Goal: Task Accomplishment & Management: Manage account settings

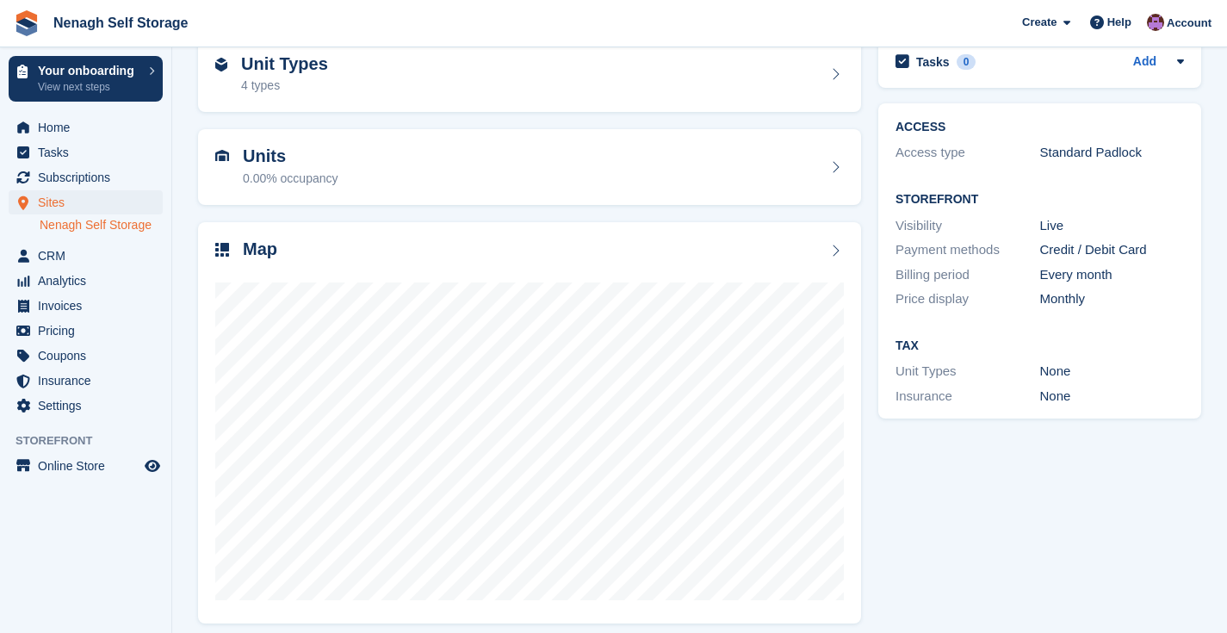
scroll to position [101, 0]
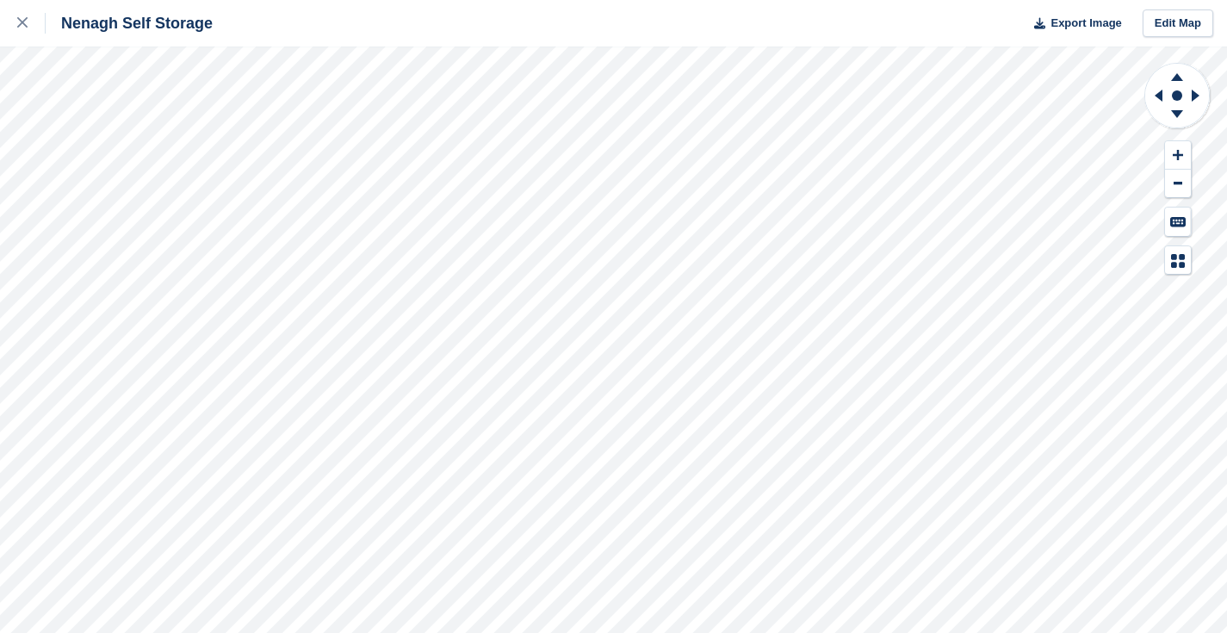
click at [212, 83] on div "Nenagh Self Storage Export Image Edit Map" at bounding box center [613, 316] width 1227 height 633
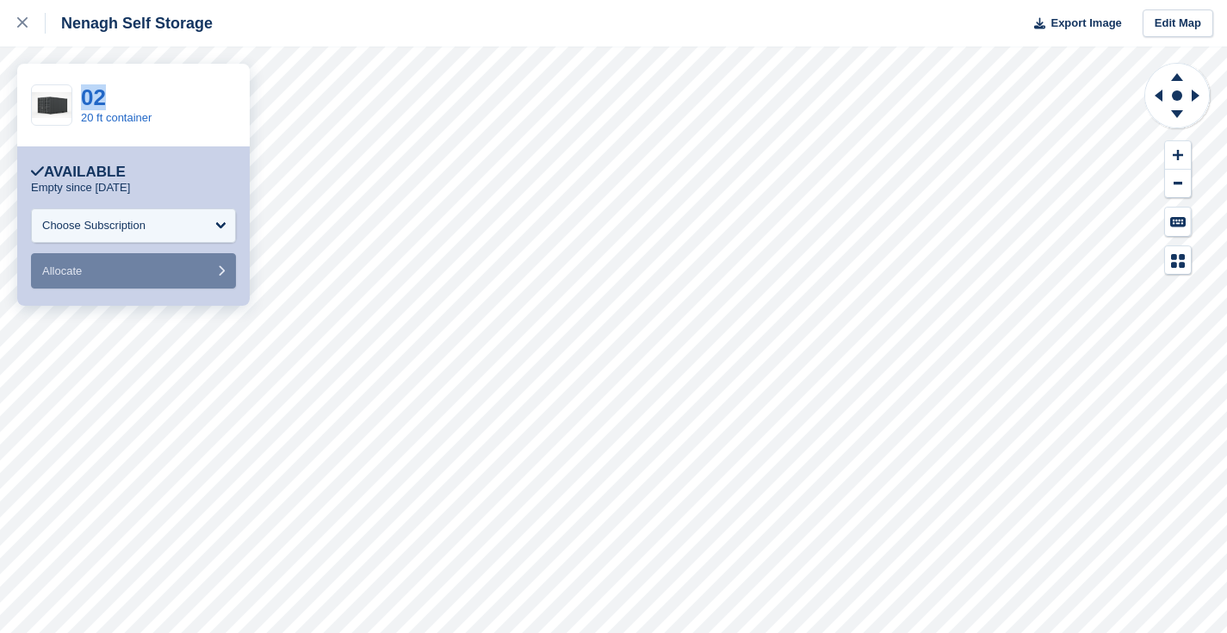
click at [212, 83] on div "02 20 ft container" at bounding box center [133, 105] width 233 height 83
click at [222, 226] on div "Choose Subscription" at bounding box center [133, 225] width 205 height 34
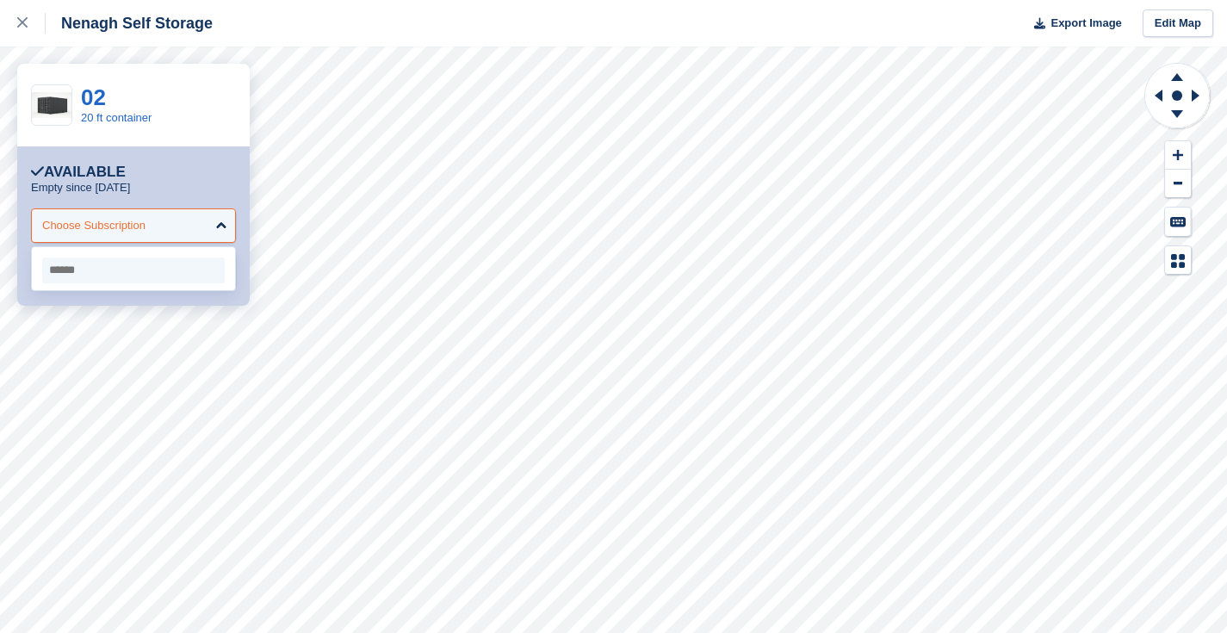
click at [222, 226] on div "Choose Subscription" at bounding box center [133, 225] width 205 height 34
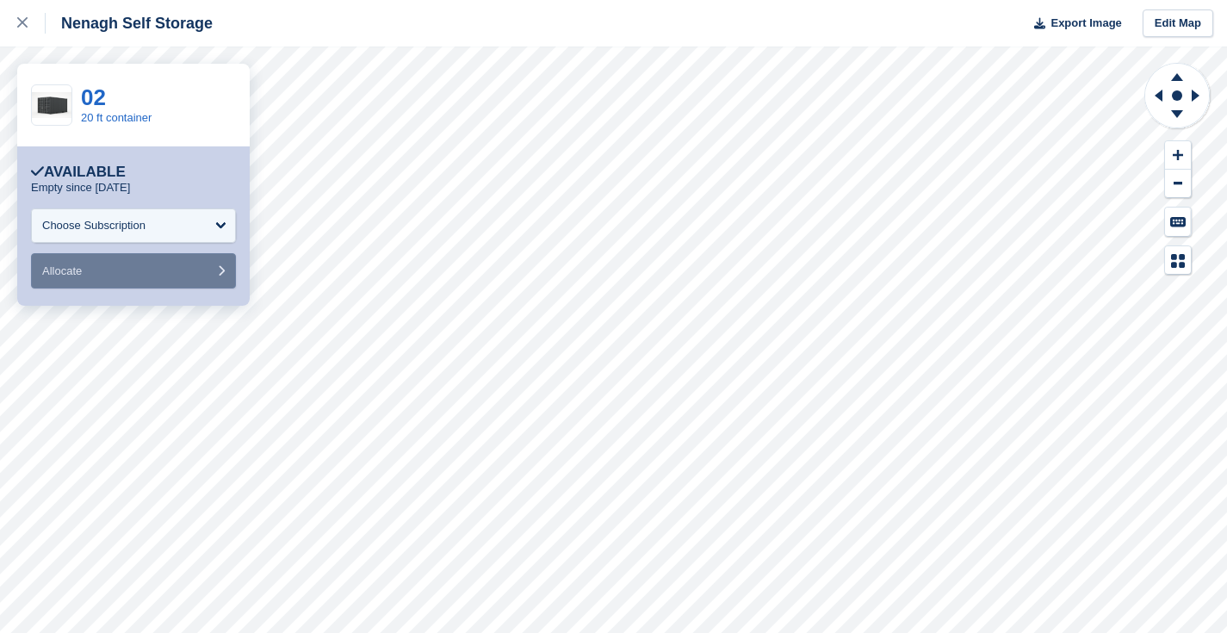
click at [218, 274] on icon "submit" at bounding box center [221, 270] width 7 height 11
click at [192, 223] on div "Choose Subscription" at bounding box center [133, 225] width 205 height 34
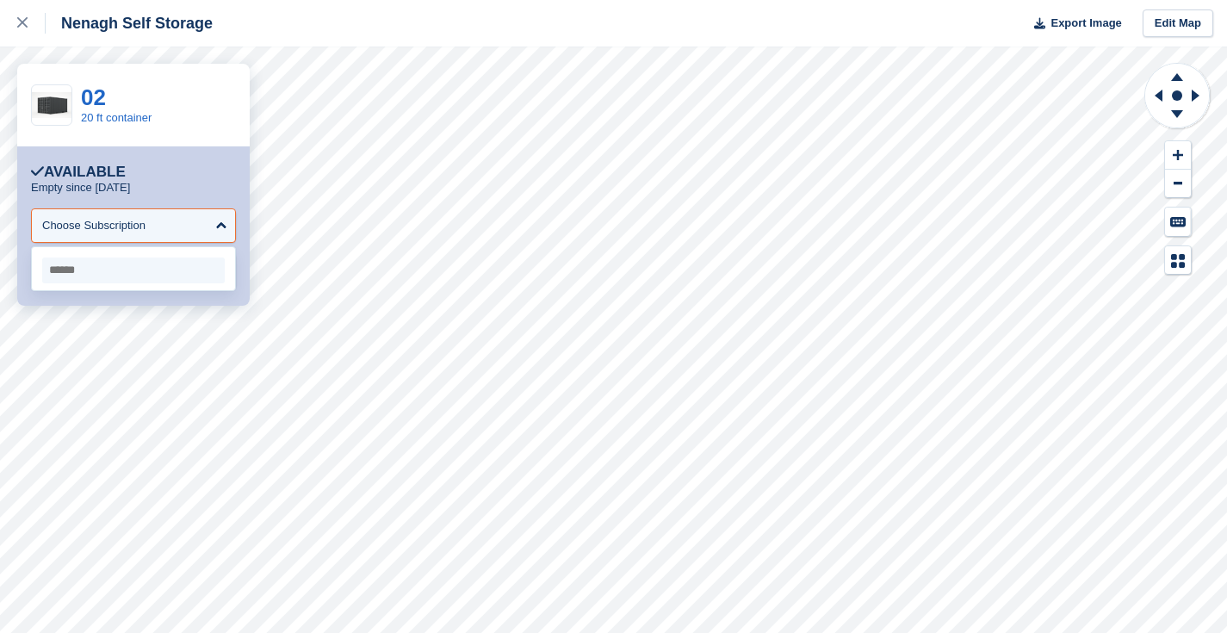
click at [166, 278] on input "select-one" at bounding box center [133, 271] width 183 height 26
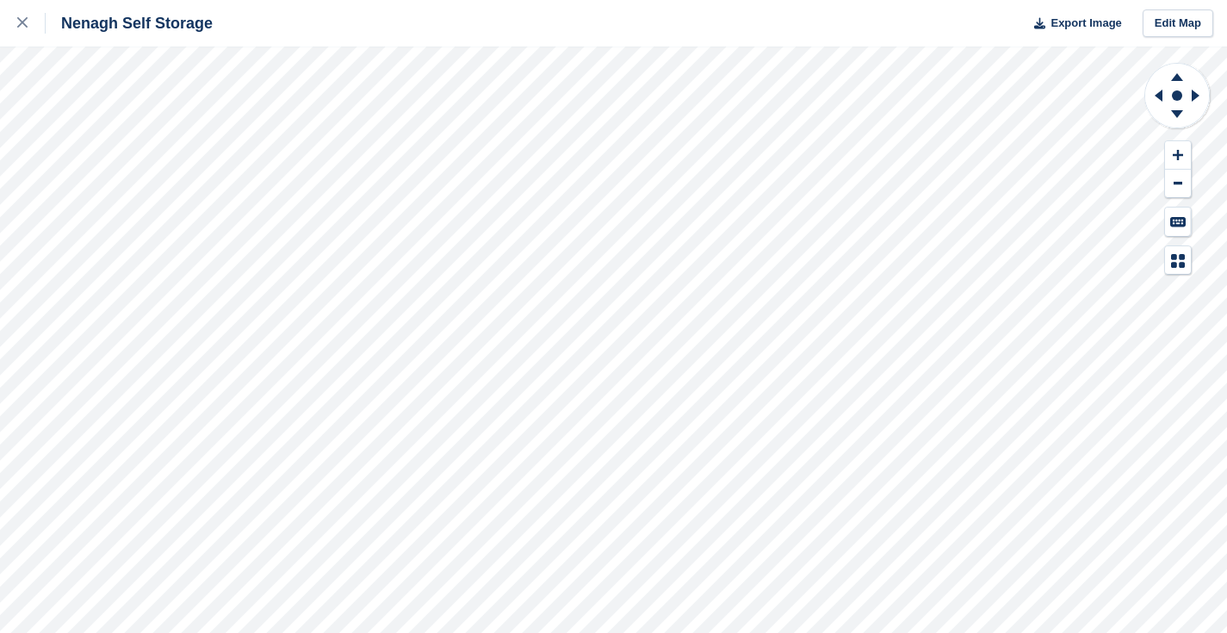
click at [210, 76] on div "Nenagh Self Storage Export Image Edit Map" at bounding box center [613, 316] width 1227 height 633
click at [21, 16] on div at bounding box center [31, 23] width 28 height 21
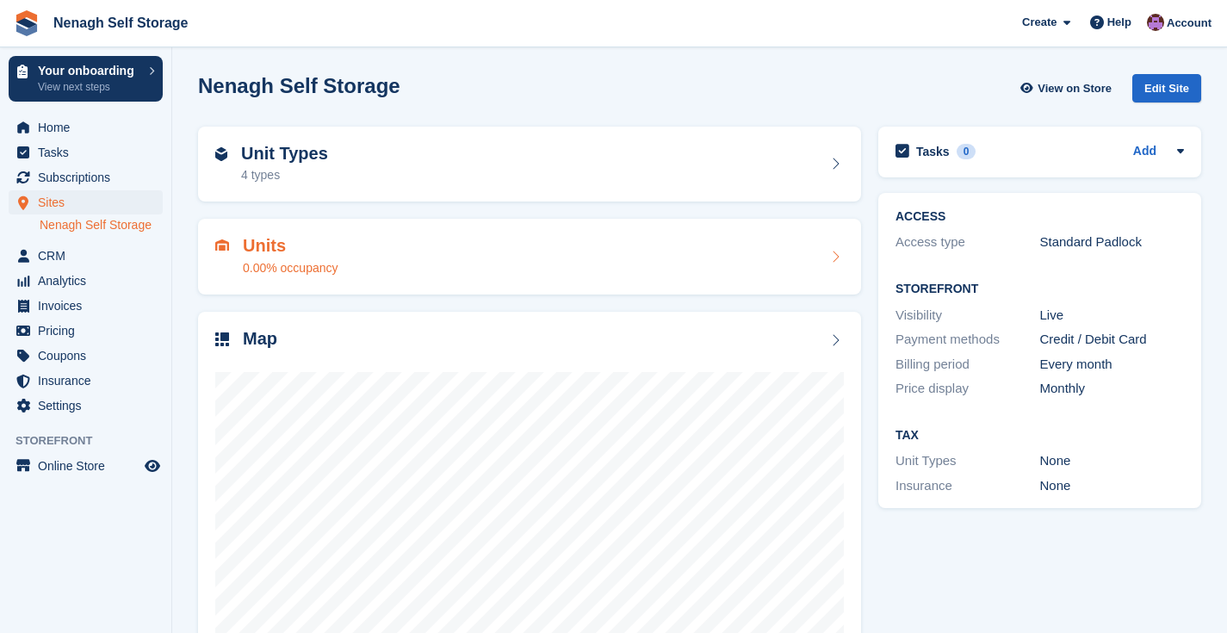
click at [283, 279] on div "Units 0.00% occupancy" at bounding box center [529, 257] width 663 height 76
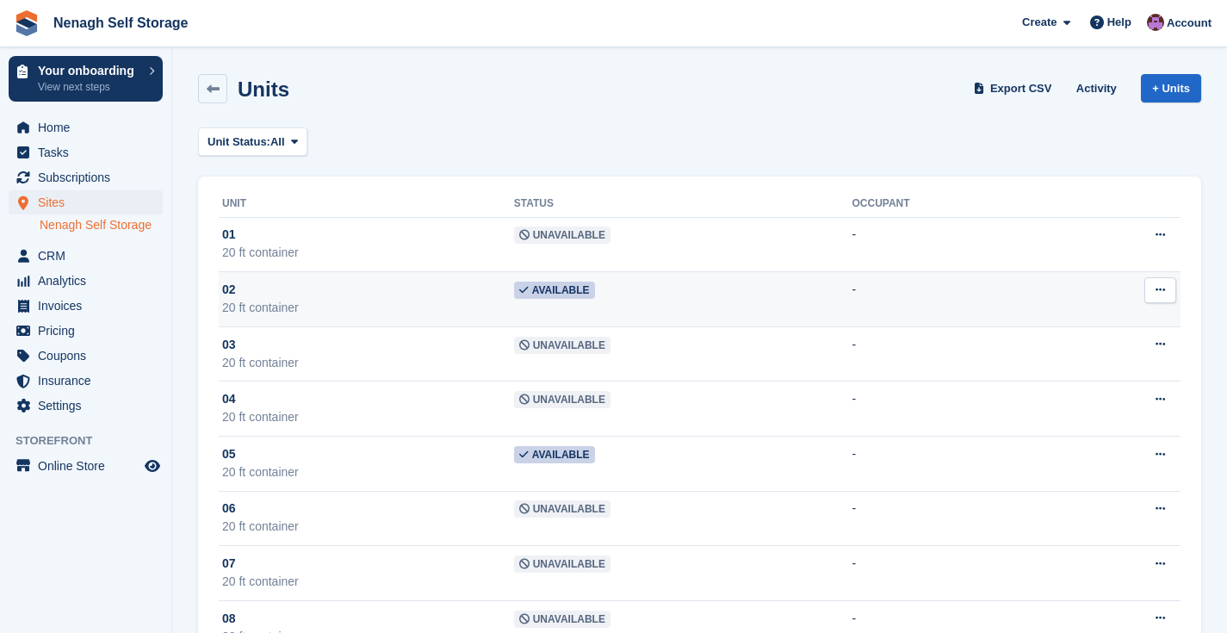
click at [1167, 296] on button at bounding box center [1161, 290] width 32 height 26
click at [1090, 349] on p "Unit activity" at bounding box center [1094, 346] width 150 height 22
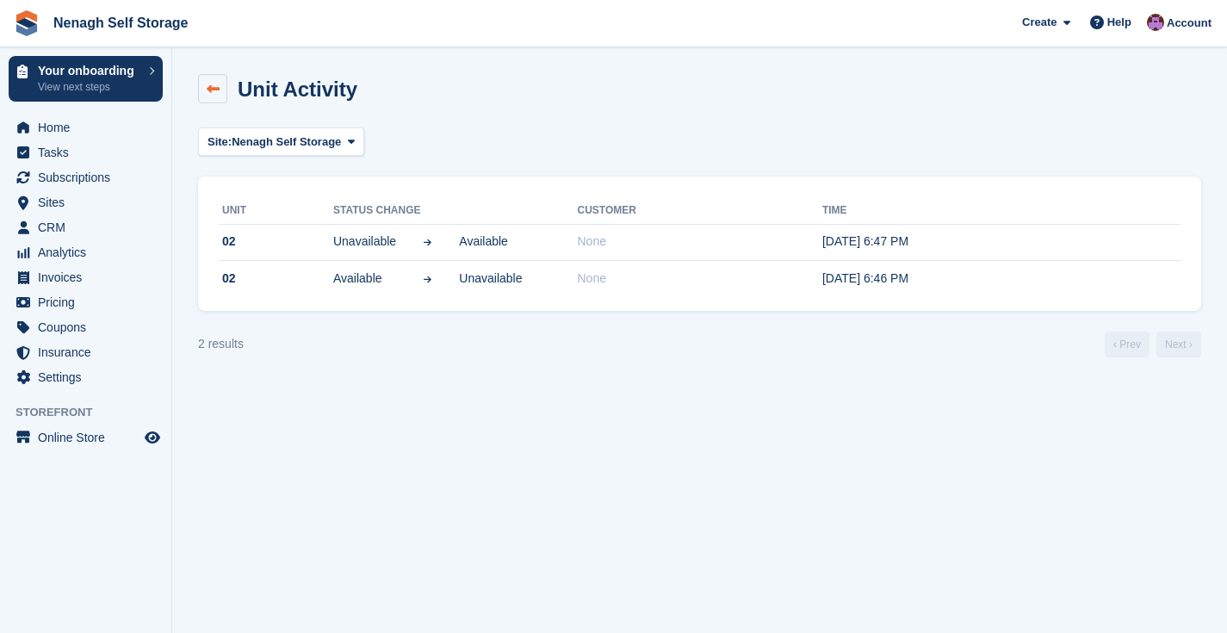
click at [221, 100] on link at bounding box center [212, 88] width 29 height 29
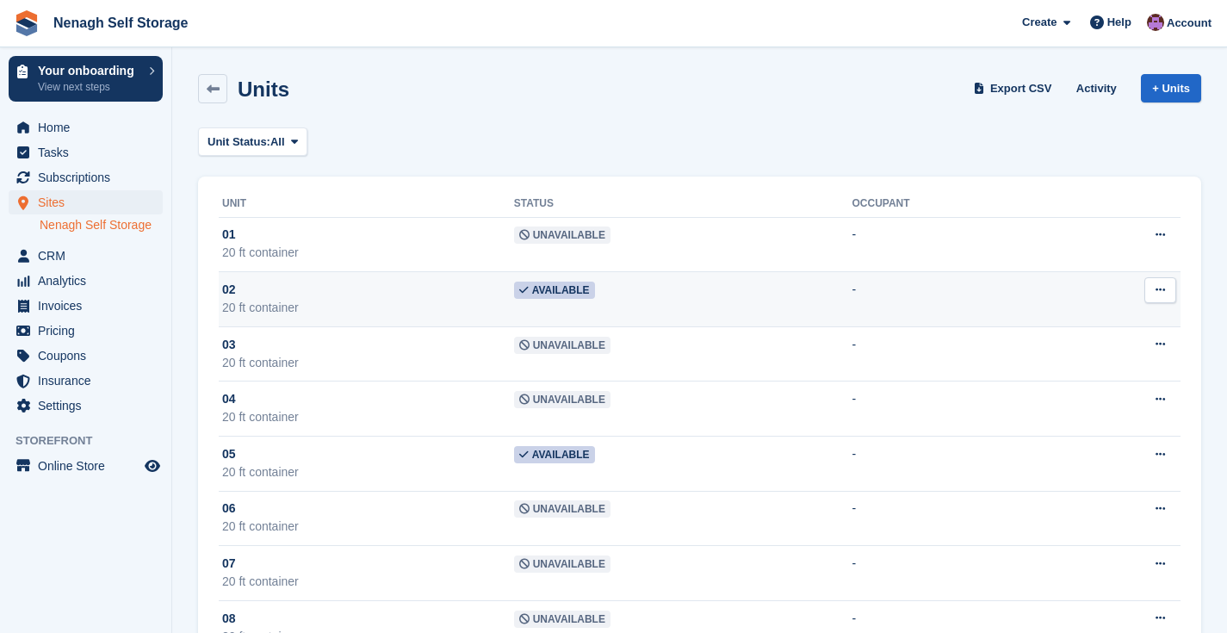
click at [576, 291] on span "Available" at bounding box center [554, 290] width 81 height 17
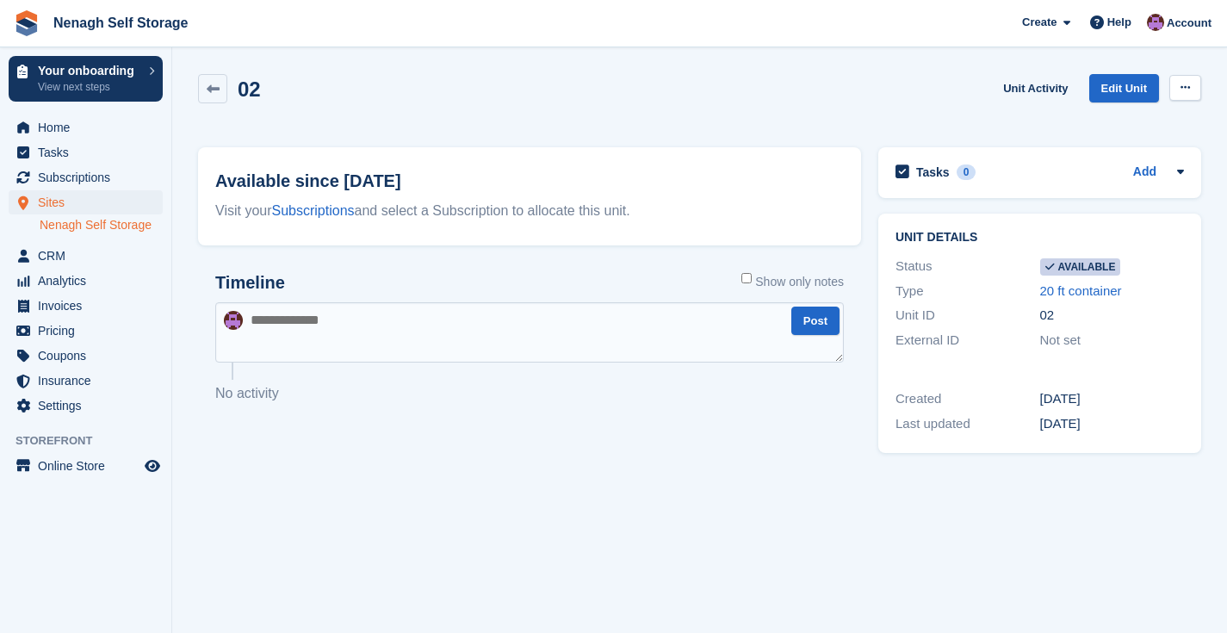
click at [1189, 80] on button at bounding box center [1186, 88] width 32 height 26
click at [1129, 120] on p "Make unavailable" at bounding box center [1119, 121] width 150 height 22
click at [431, 339] on textarea at bounding box center [529, 332] width 629 height 60
click at [59, 176] on span "Subscriptions" at bounding box center [89, 177] width 103 height 24
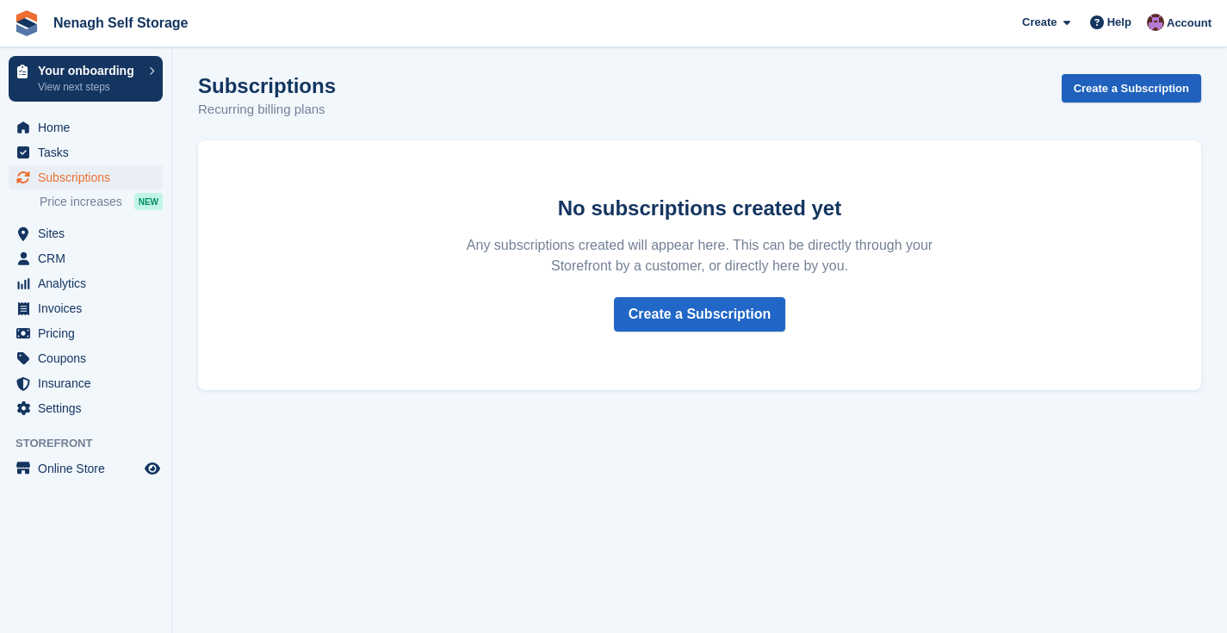
click at [1105, 102] on link "Create a Subscription" at bounding box center [1132, 88] width 140 height 28
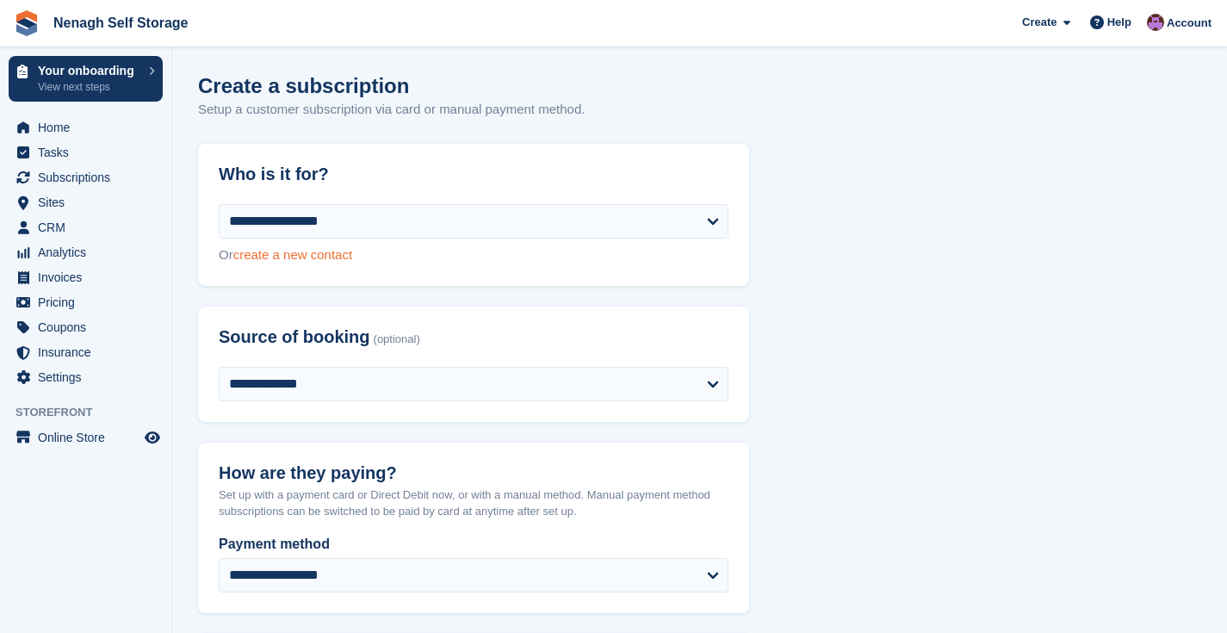
click at [329, 257] on link "create a new contact" at bounding box center [292, 254] width 119 height 15
select select "**********"
select select "****"
select select "*"
select select "*****"
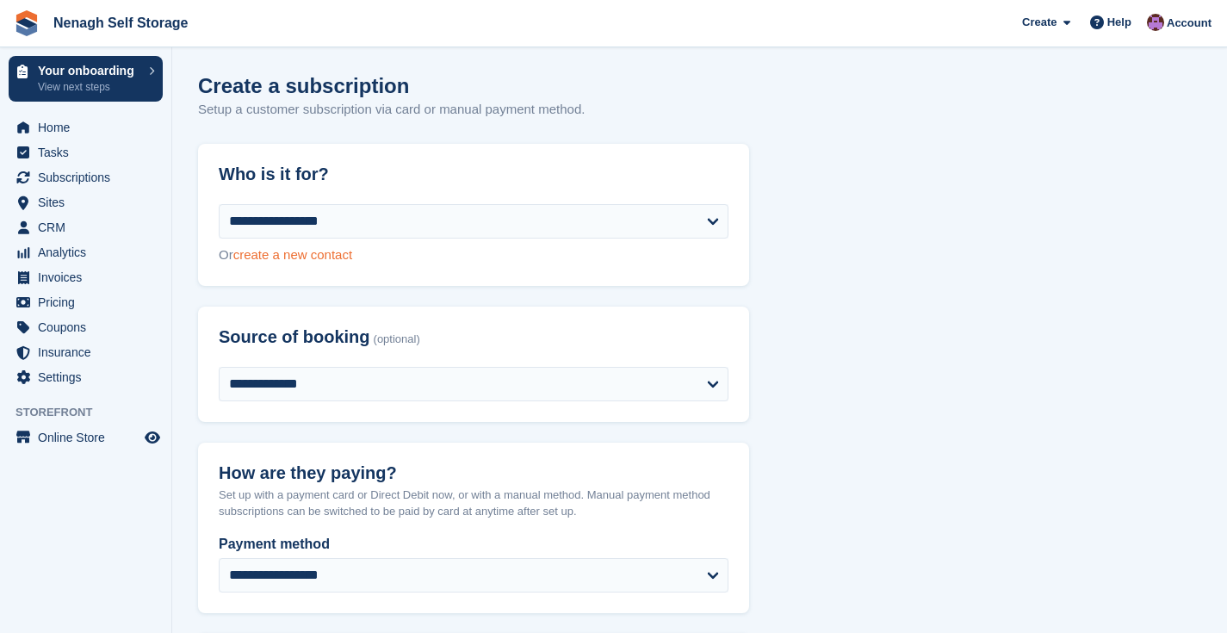
select select "*****"
select select
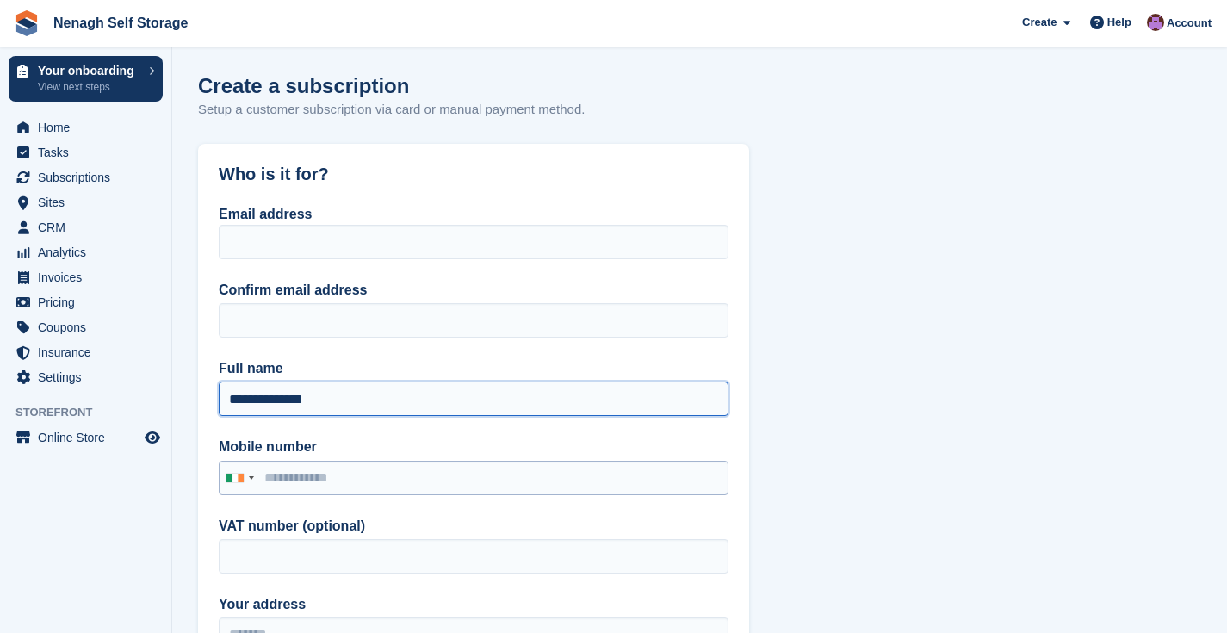
type input "**********"
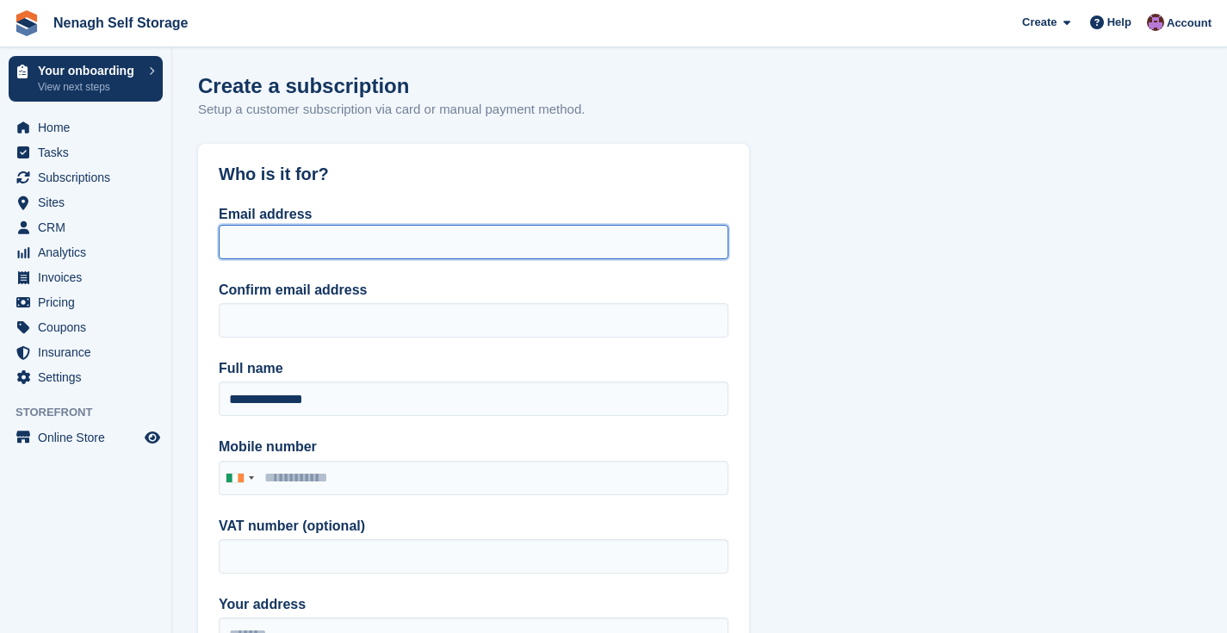
click at [617, 245] on input "Email address" at bounding box center [474, 242] width 510 height 34
type input "*"
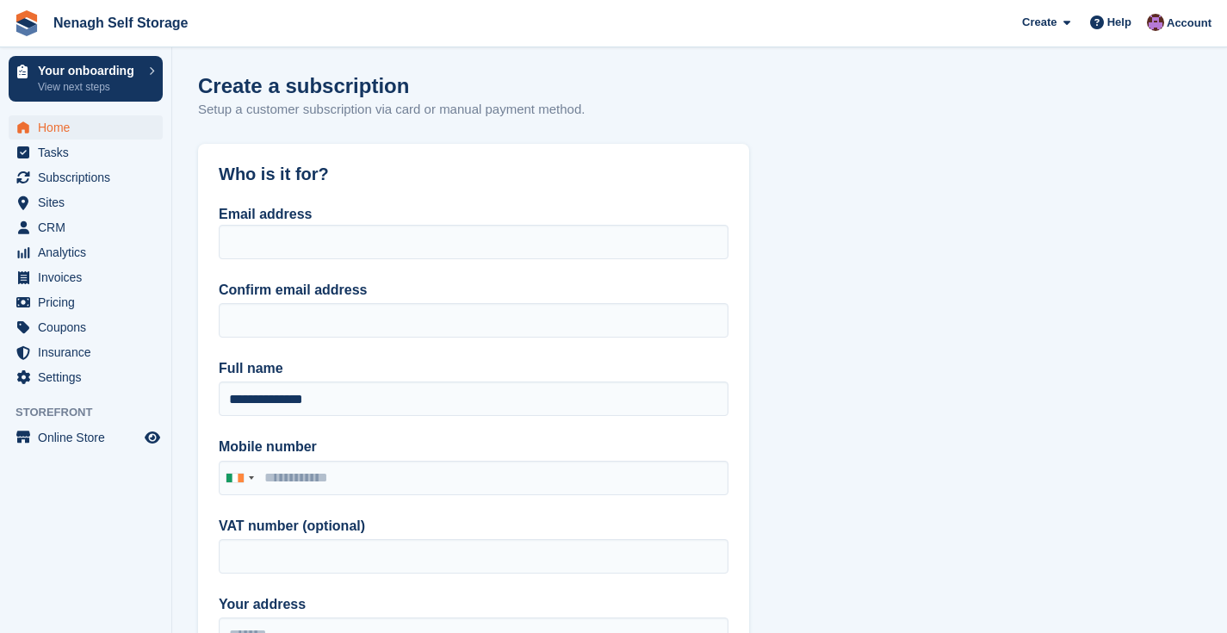
click at [44, 131] on span "Home" at bounding box center [89, 127] width 103 height 24
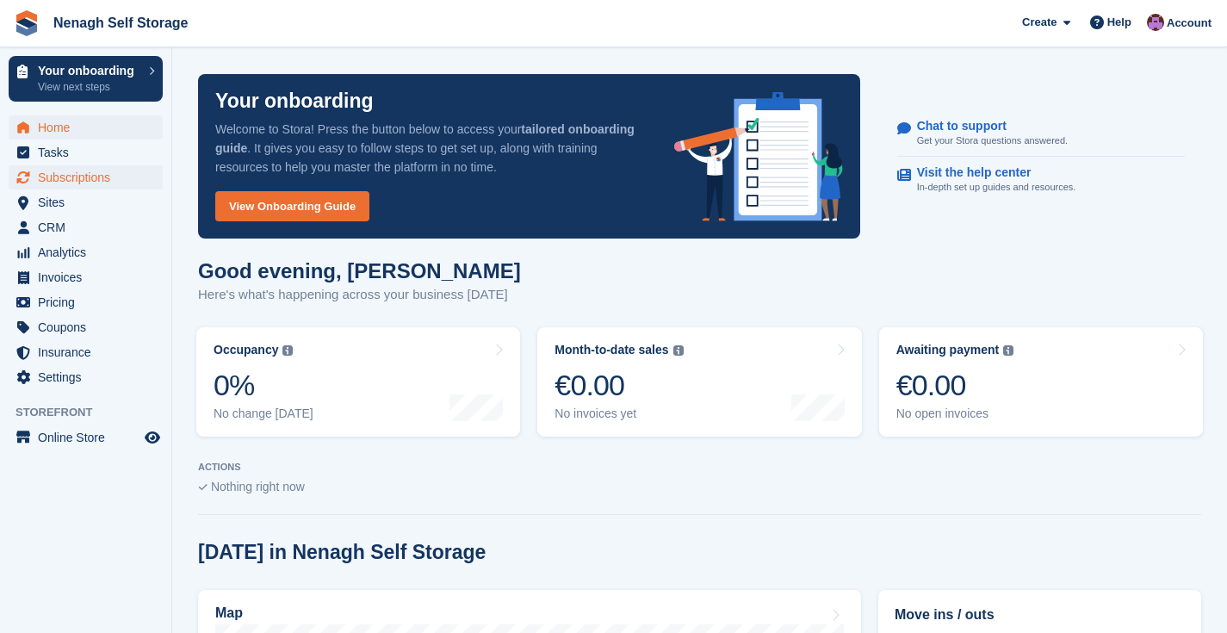
click at [68, 174] on span "Subscriptions" at bounding box center [89, 177] width 103 height 24
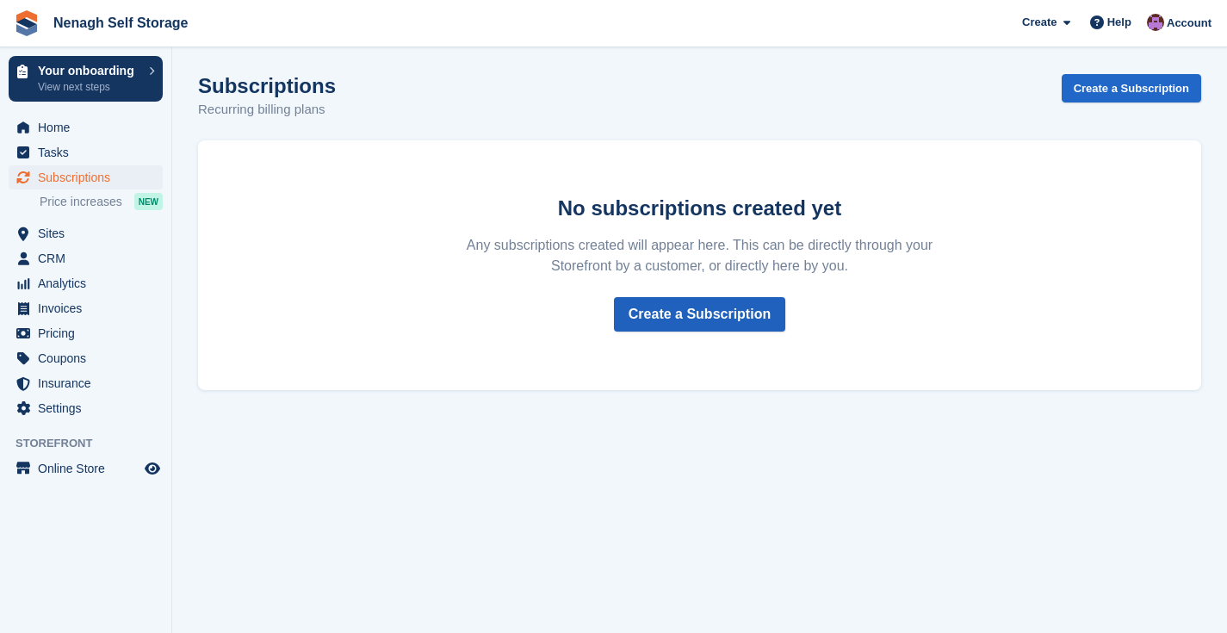
click at [701, 300] on link "Create a Subscription" at bounding box center [699, 314] width 171 height 34
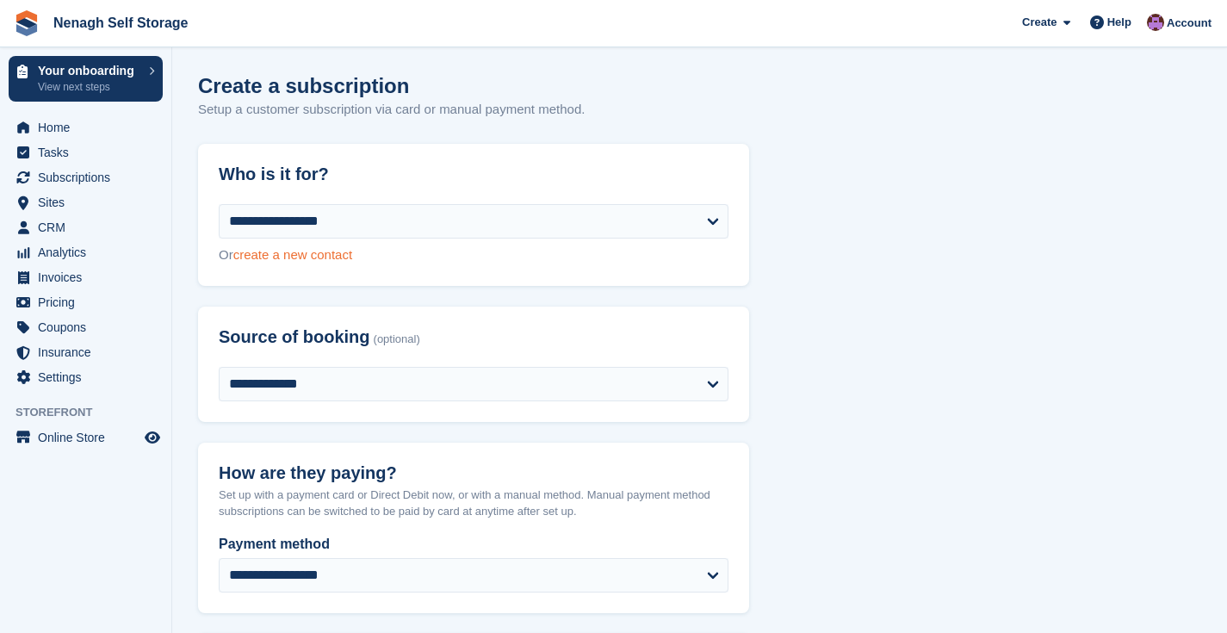
click at [313, 258] on link "create a new contact" at bounding box center [292, 254] width 119 height 15
select select "**********"
select select "****"
select select "*"
select select "*****"
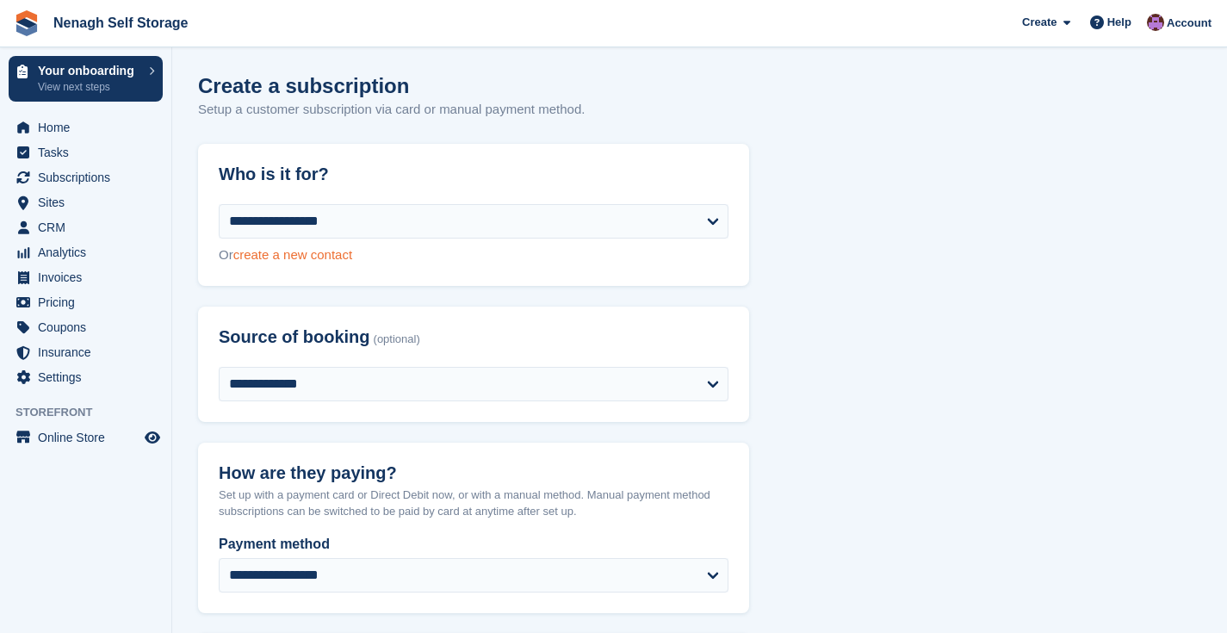
select select "*****"
select select
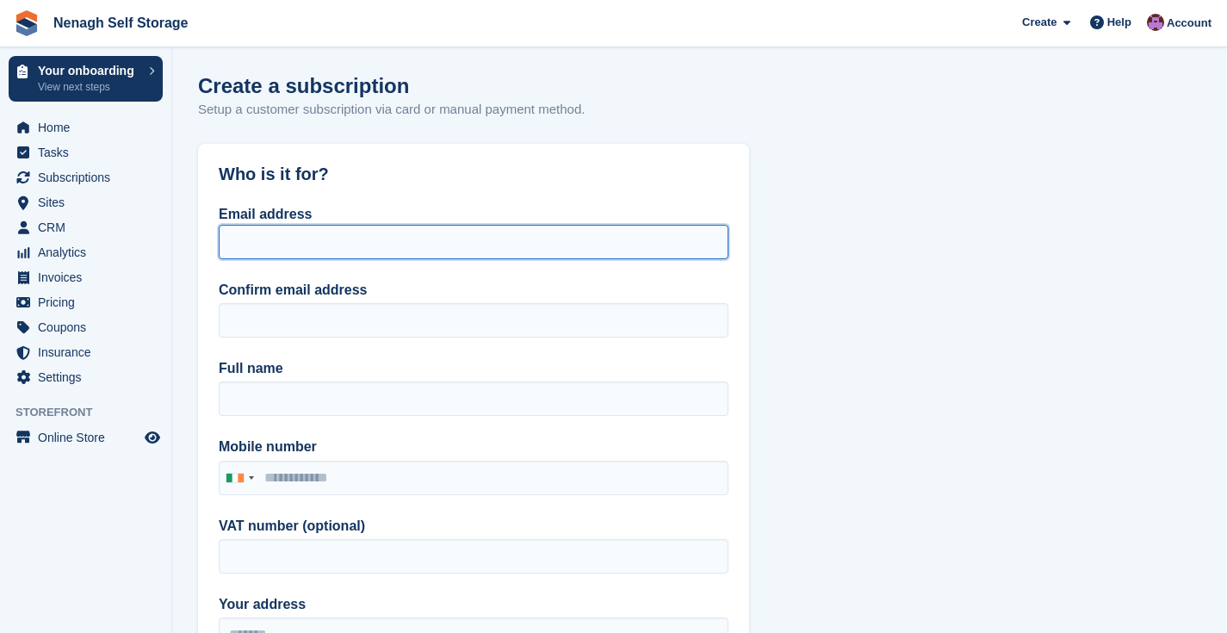
click at [301, 251] on input "Email address" at bounding box center [474, 242] width 510 height 34
type input "*"
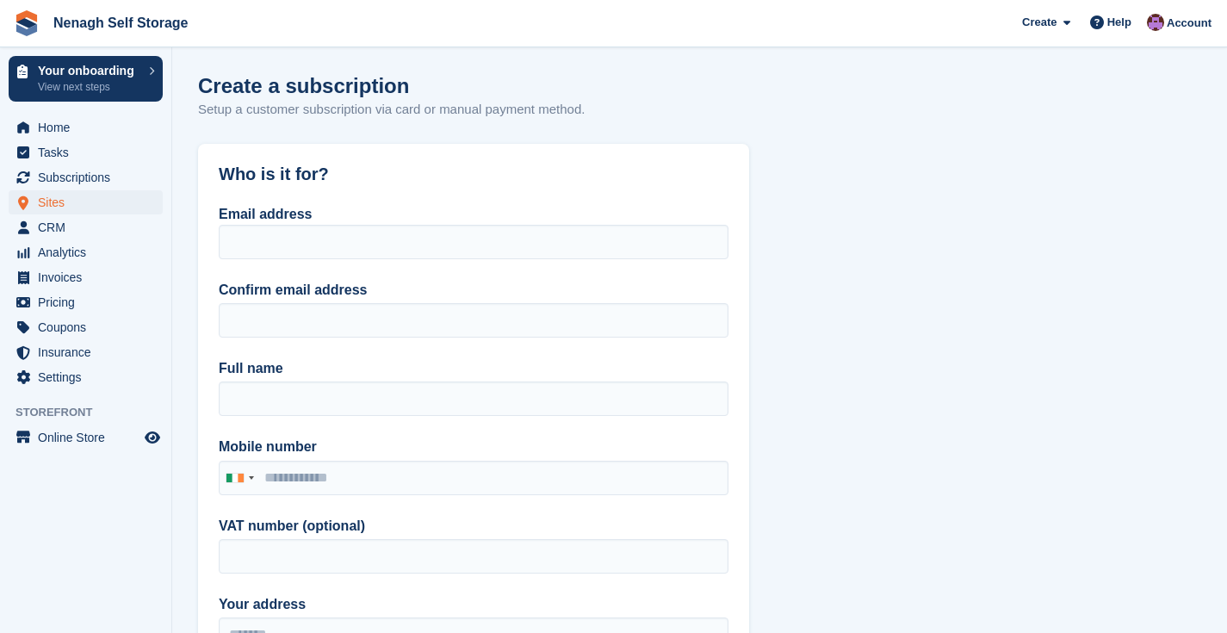
click at [53, 214] on span "Sites" at bounding box center [89, 202] width 103 height 24
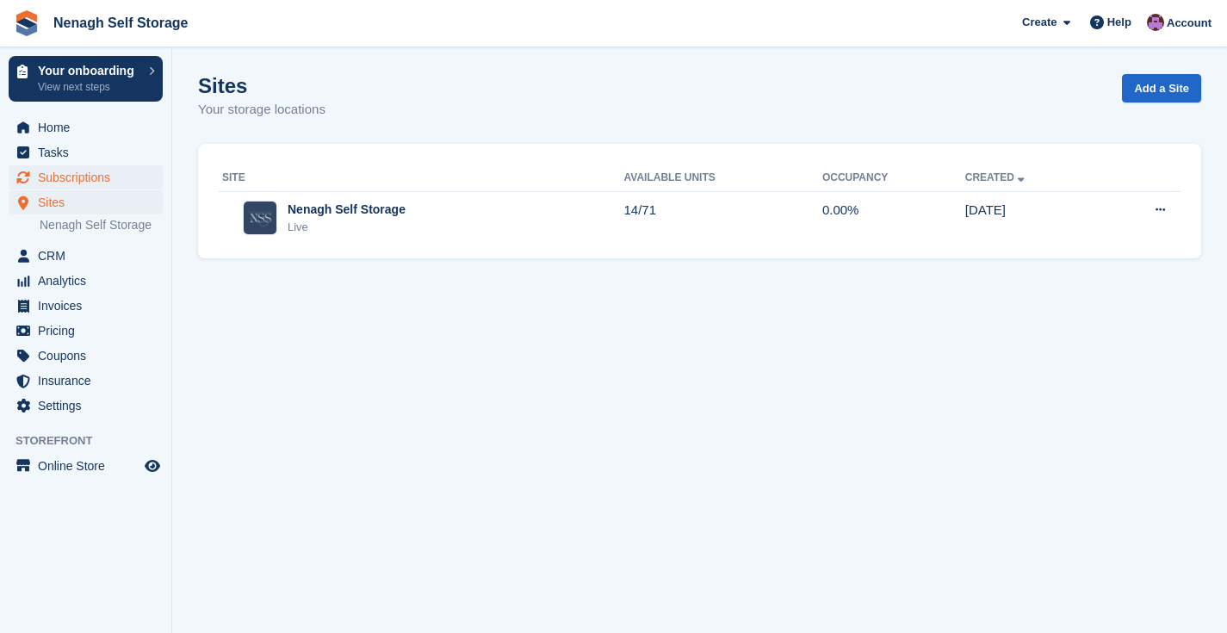
click at [48, 186] on span "Subscriptions" at bounding box center [89, 177] width 103 height 24
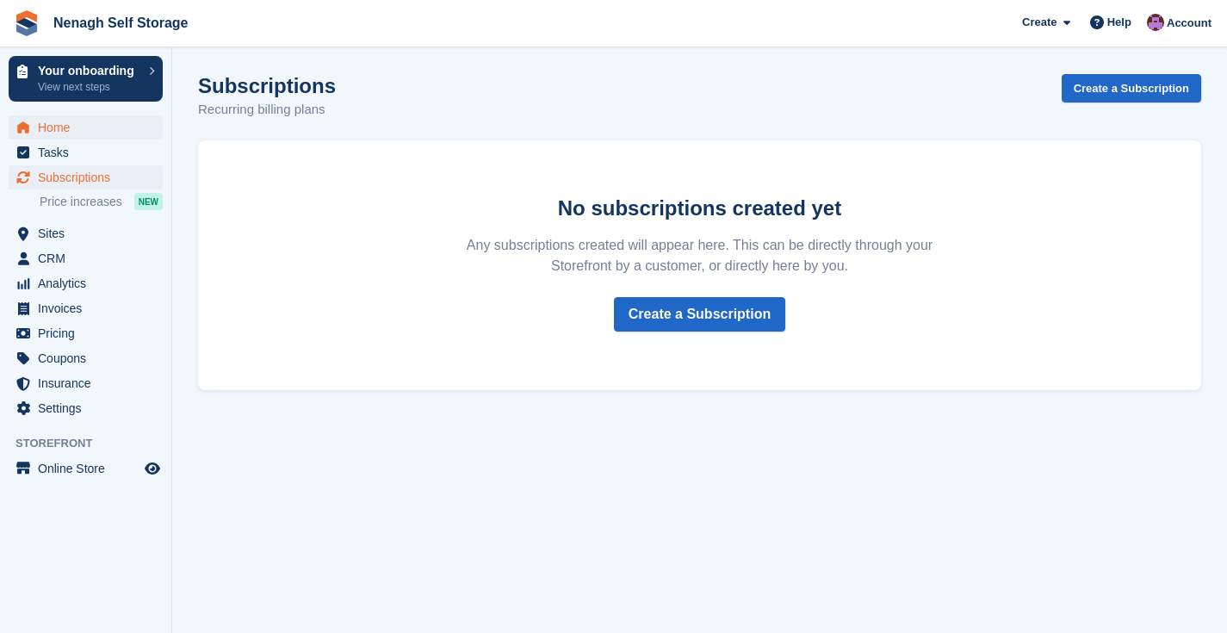
click at [47, 131] on span "Home" at bounding box center [89, 127] width 103 height 24
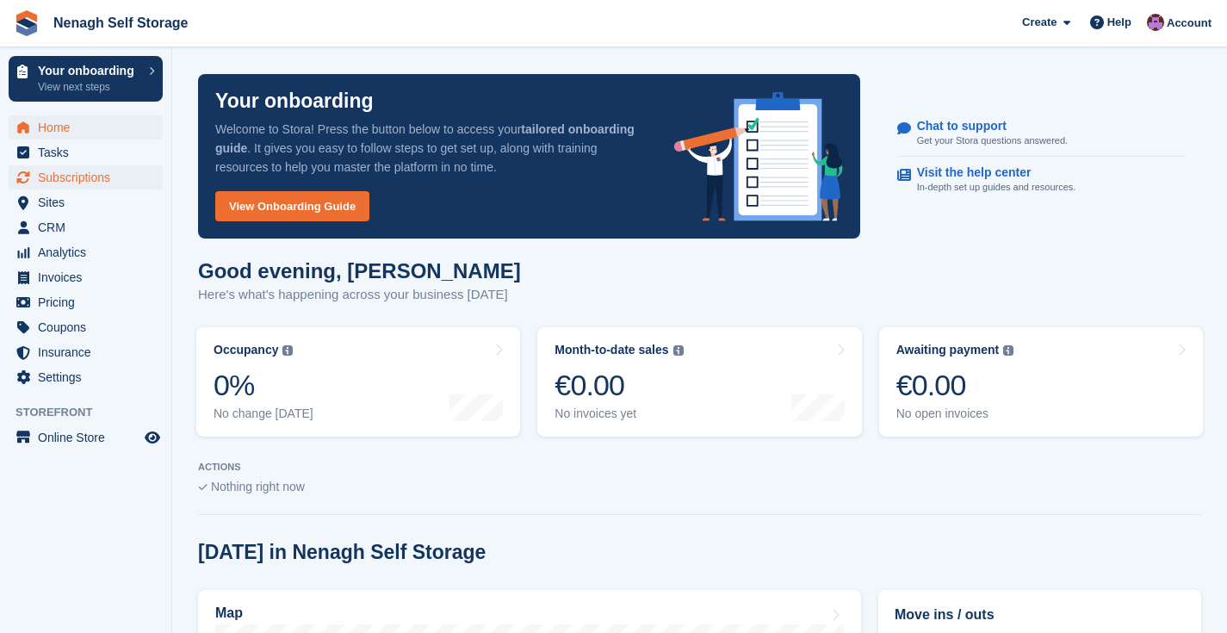
click at [64, 184] on span "Subscriptions" at bounding box center [89, 177] width 103 height 24
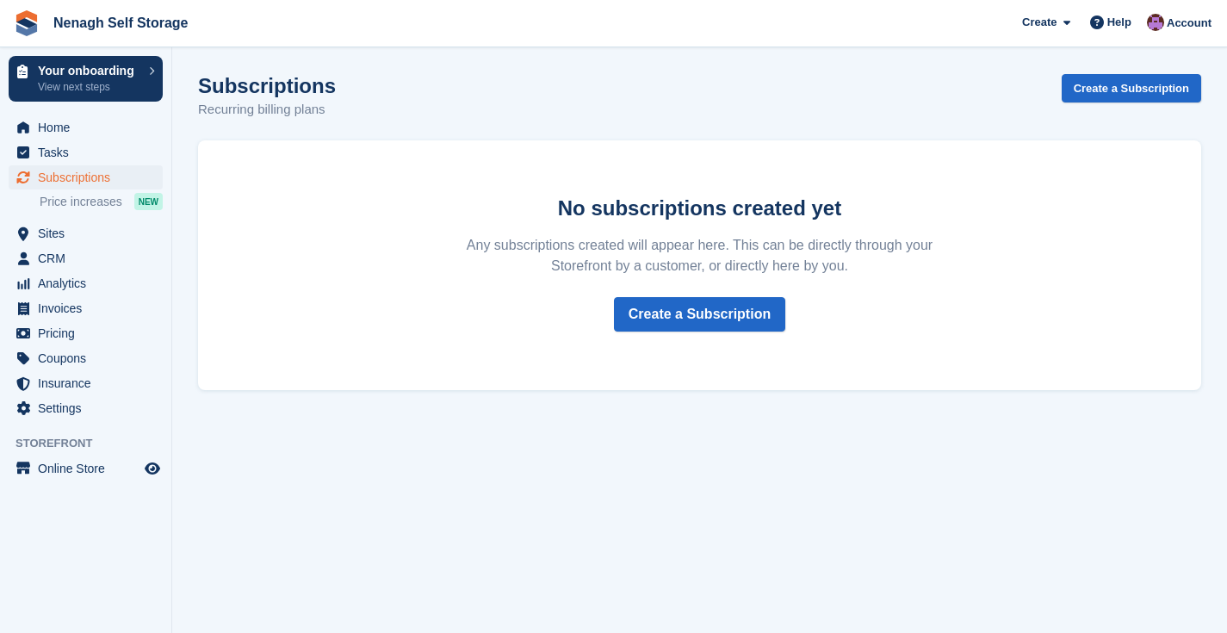
click at [54, 162] on span "Tasks" at bounding box center [89, 152] width 103 height 24
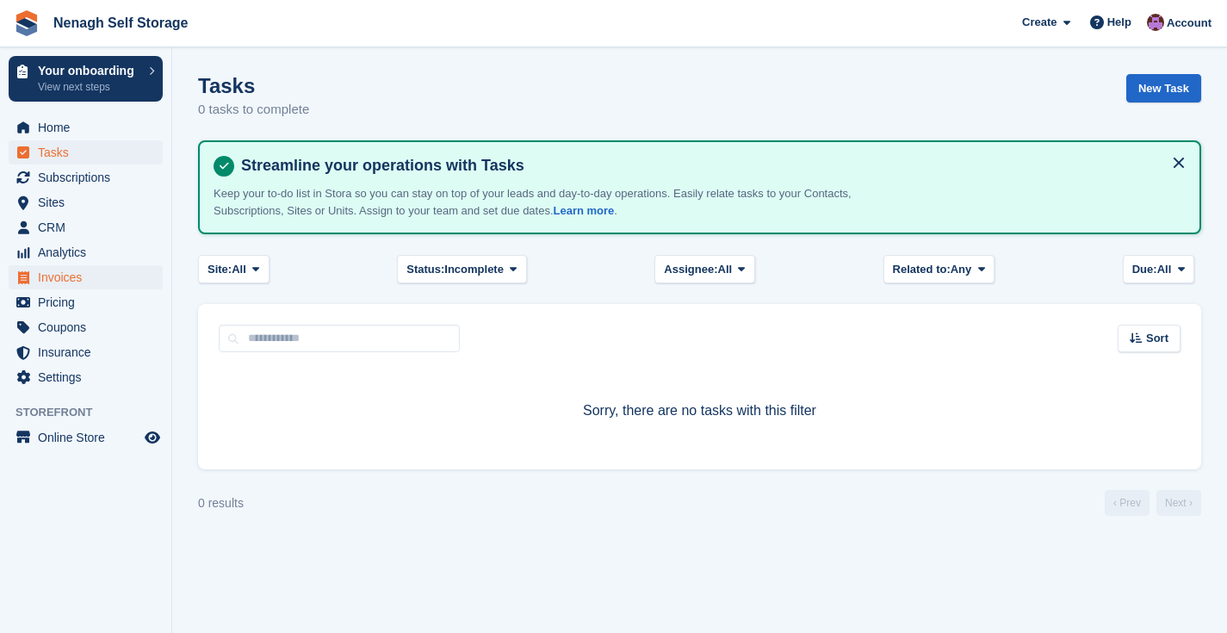
click at [59, 283] on span "Invoices" at bounding box center [89, 277] width 103 height 24
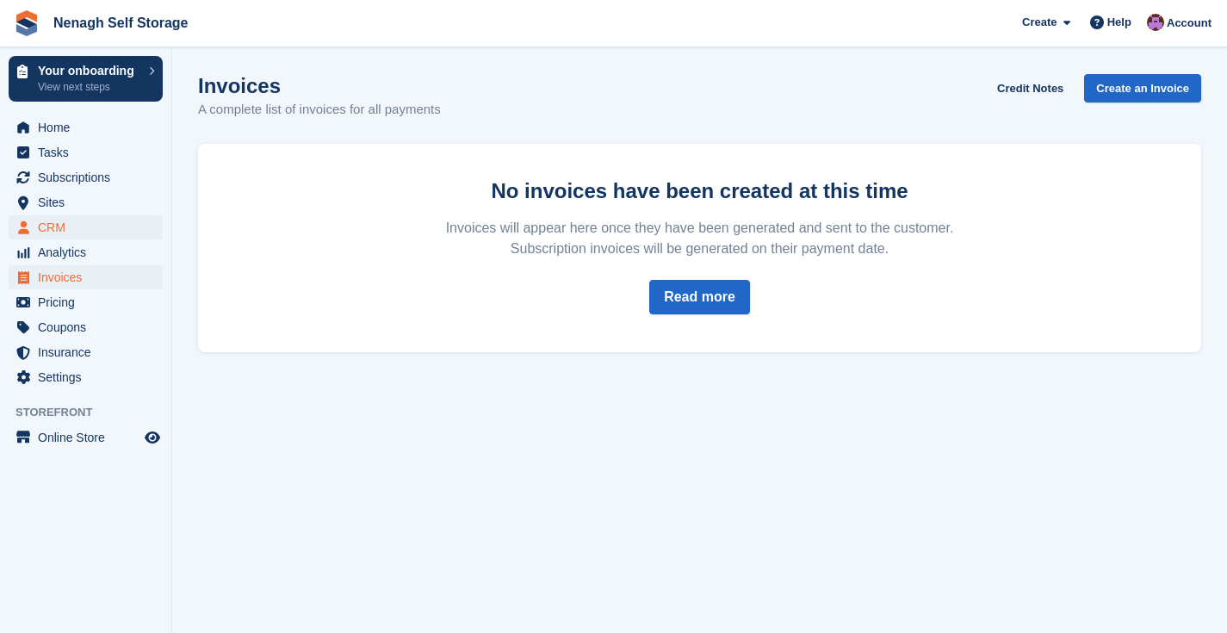
click at [59, 229] on span "CRM" at bounding box center [89, 227] width 103 height 24
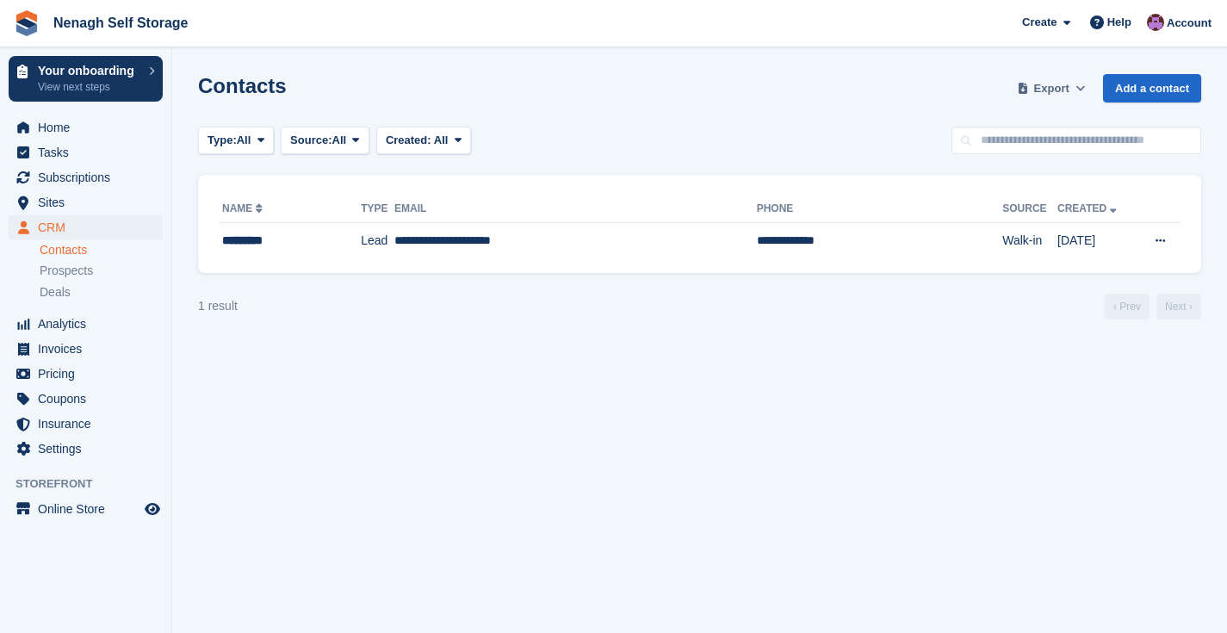
click at [1060, 100] on button "Export" at bounding box center [1052, 88] width 76 height 28
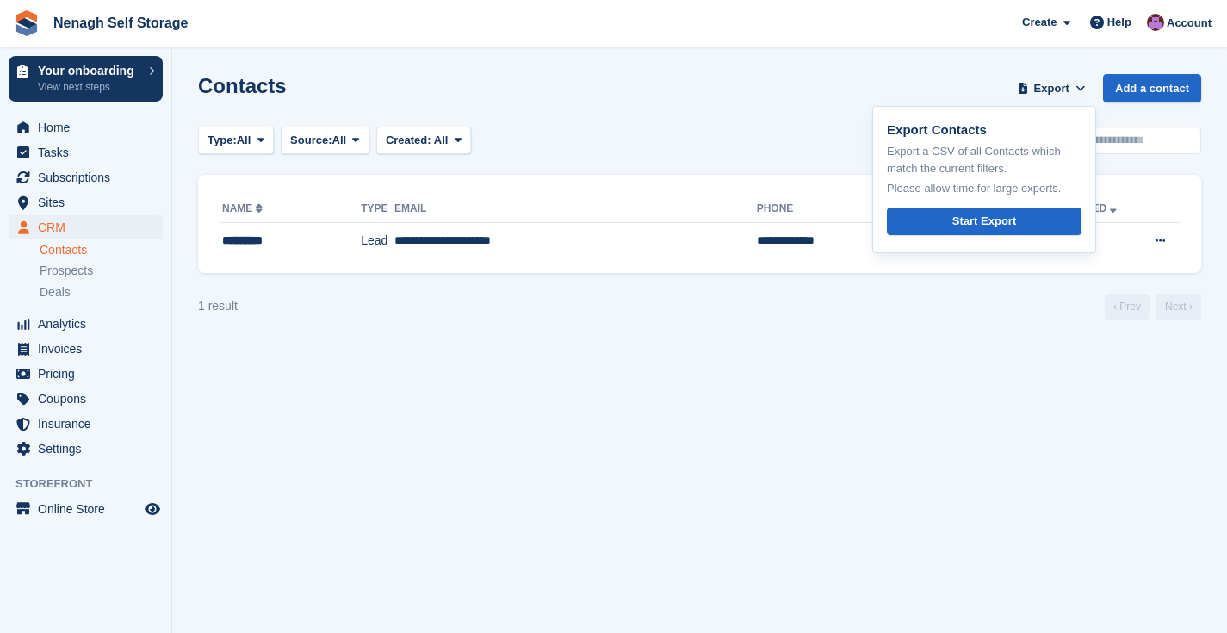
click at [866, 105] on div "Contacts Export Export Contacts Export a CSV of all Contacts which match the cu…" at bounding box center [699, 98] width 1003 height 49
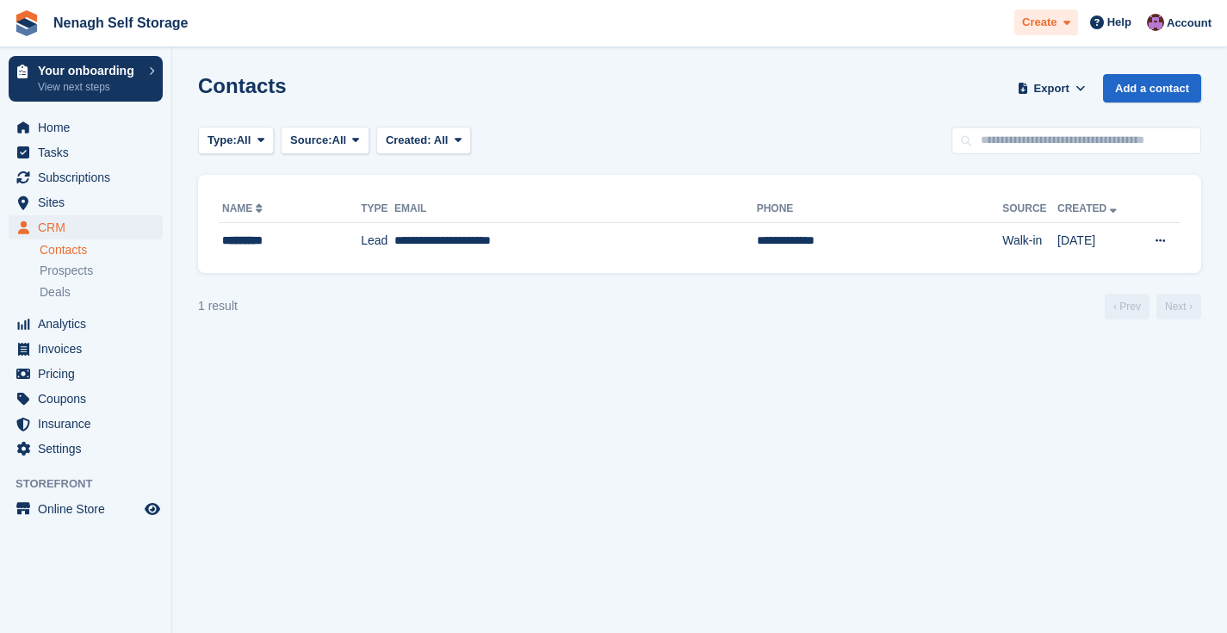
click at [1064, 16] on span at bounding box center [1064, 23] width 14 height 20
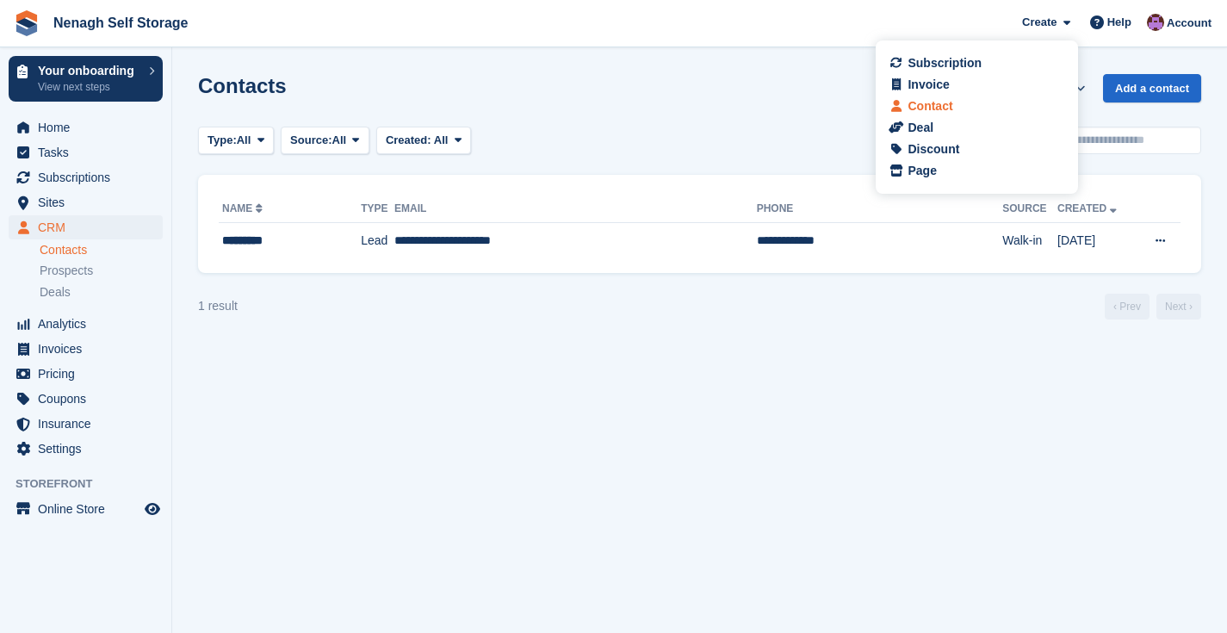
click at [973, 102] on div "Contact" at bounding box center [977, 106] width 170 height 18
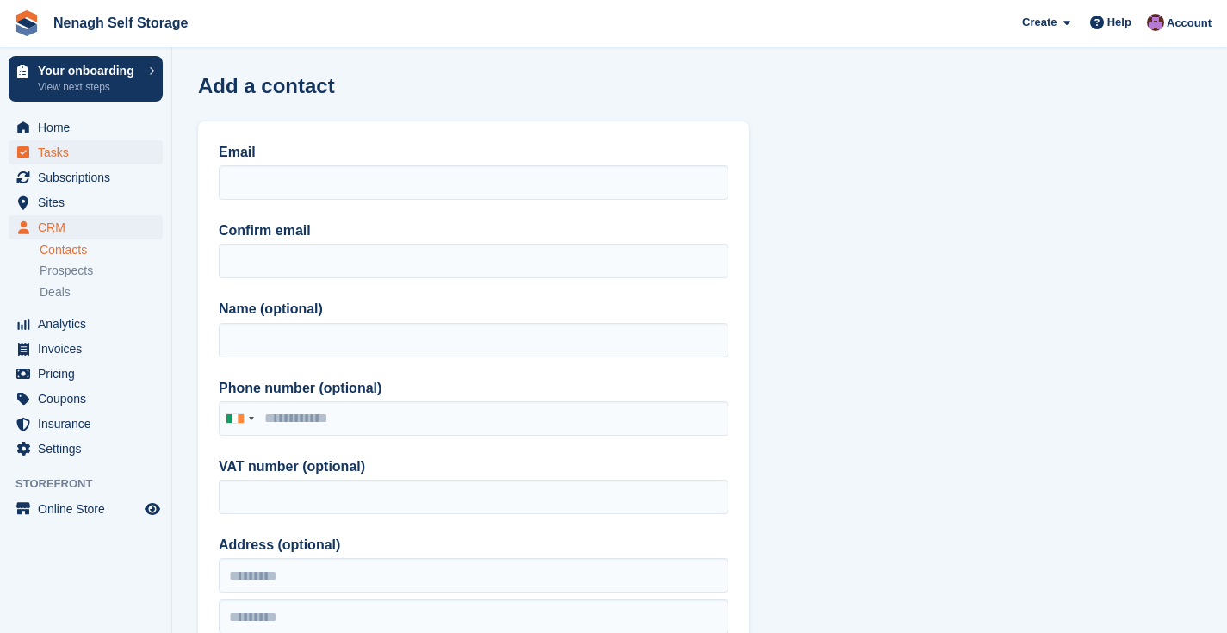
click at [49, 164] on span "Tasks" at bounding box center [89, 152] width 103 height 24
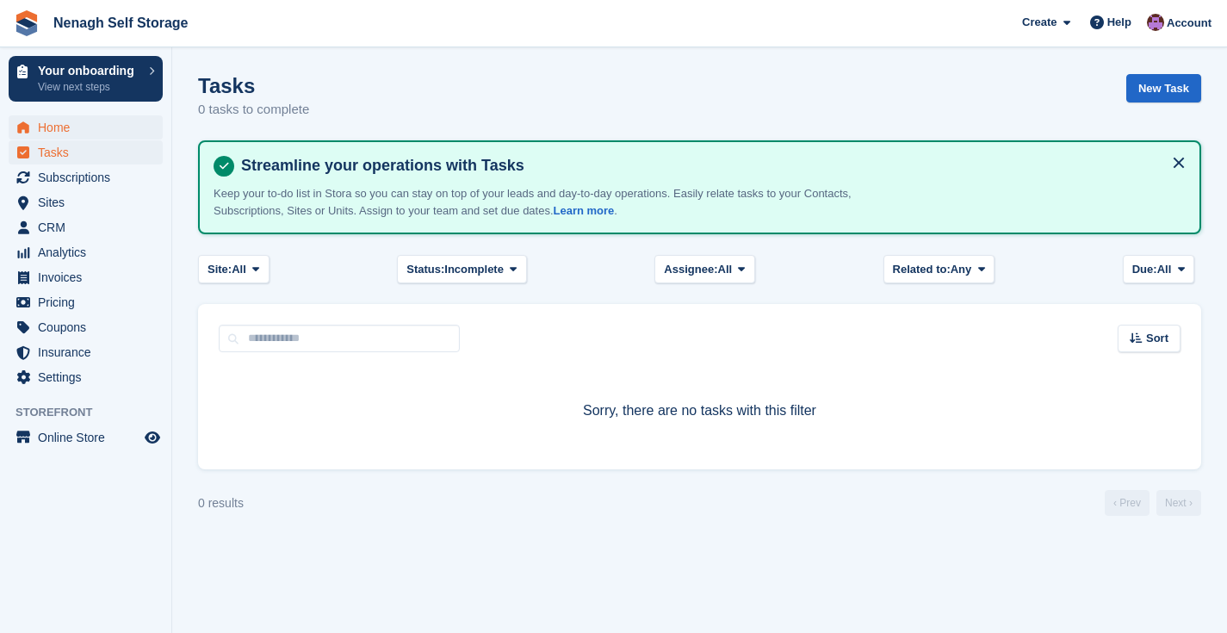
click at [51, 131] on span "Home" at bounding box center [89, 127] width 103 height 24
